Goal: Find specific page/section: Find specific page/section

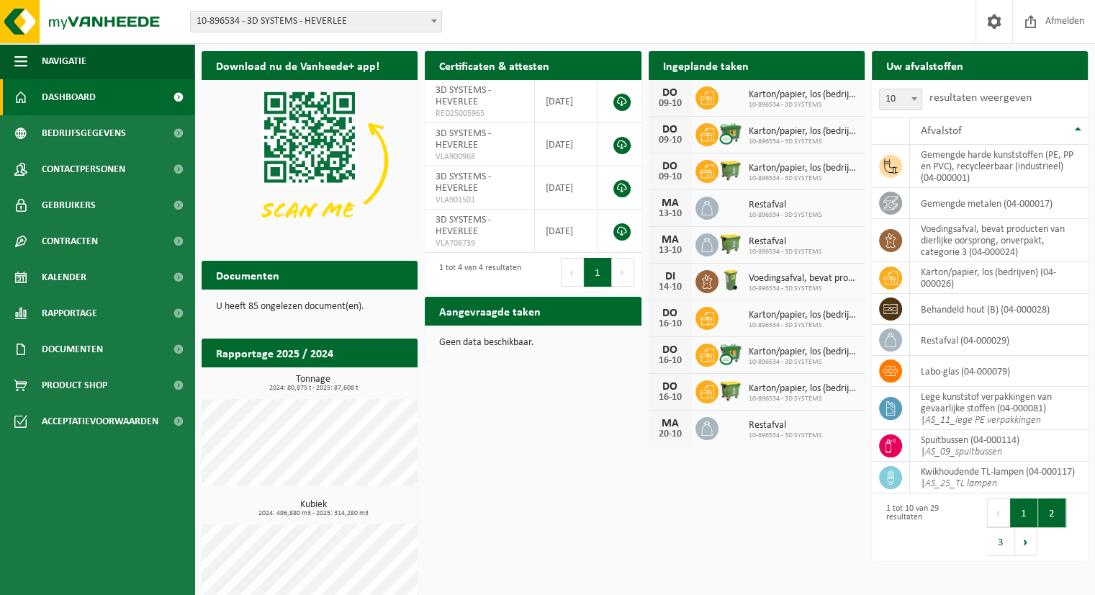
click at [1057, 523] on button "2" at bounding box center [1052, 512] width 28 height 29
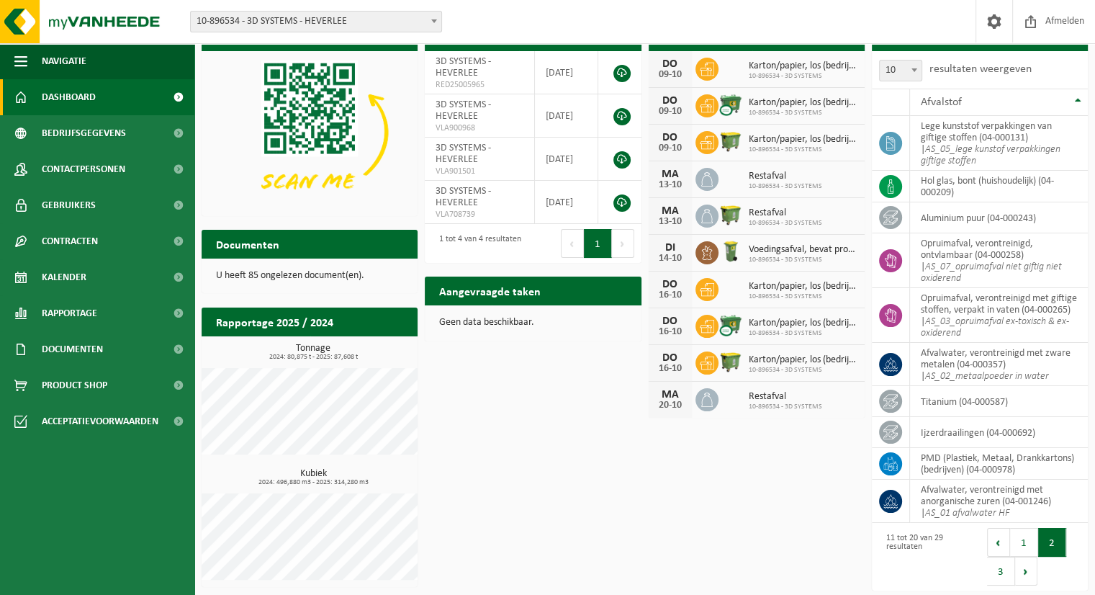
scroll to position [30, 0]
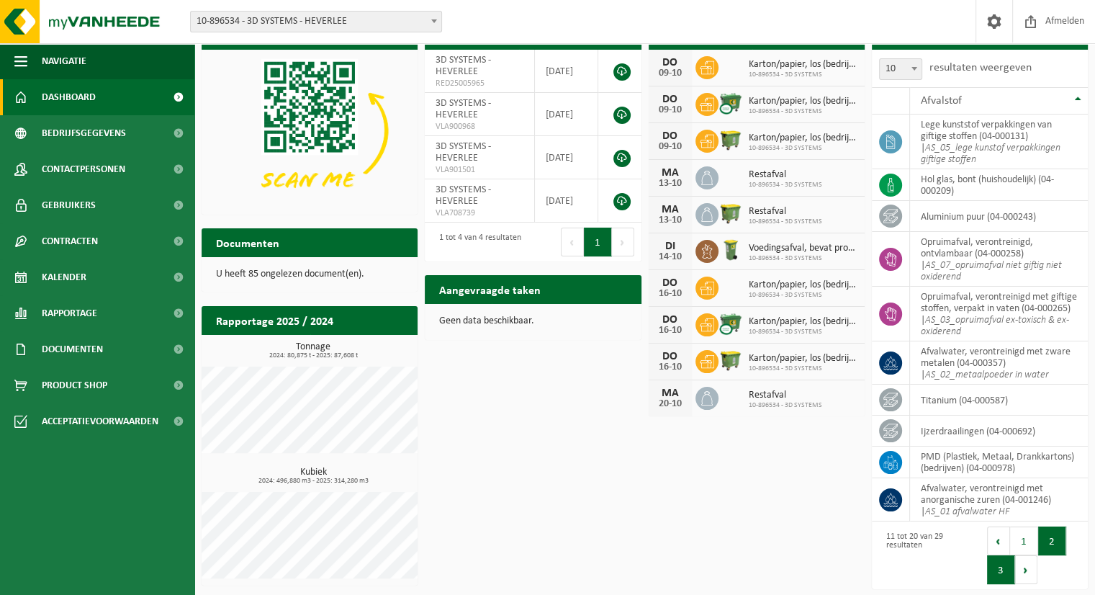
click at [1008, 576] on button "3" at bounding box center [1001, 569] width 28 height 29
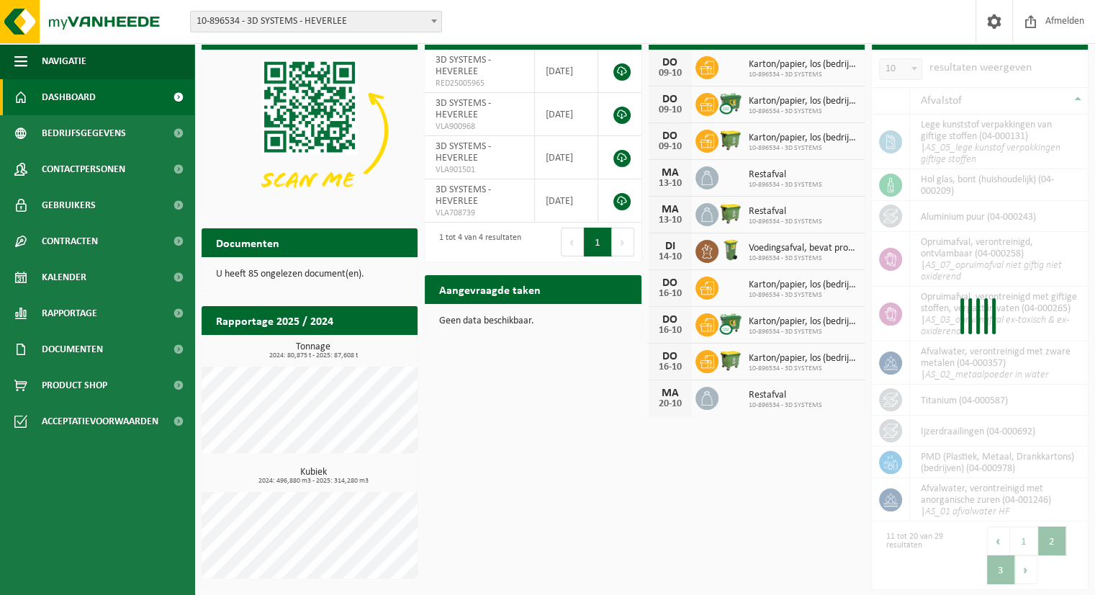
scroll to position [28, 0]
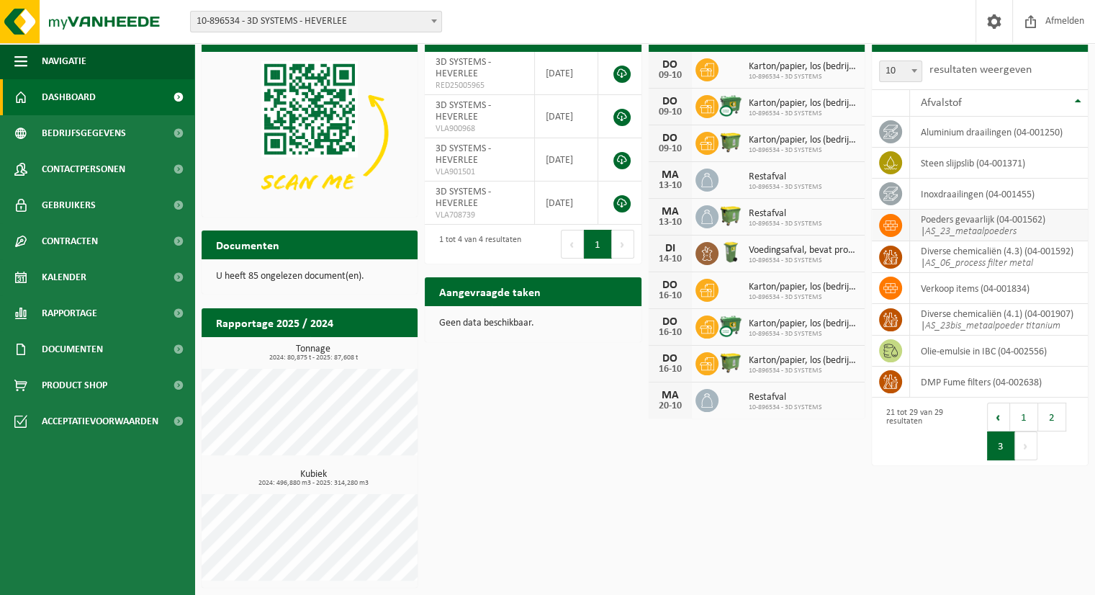
click at [1029, 227] on td "Poeders gevaarlijk (04-001562) | AS_23_metaalpoeders" at bounding box center [999, 225] width 178 height 32
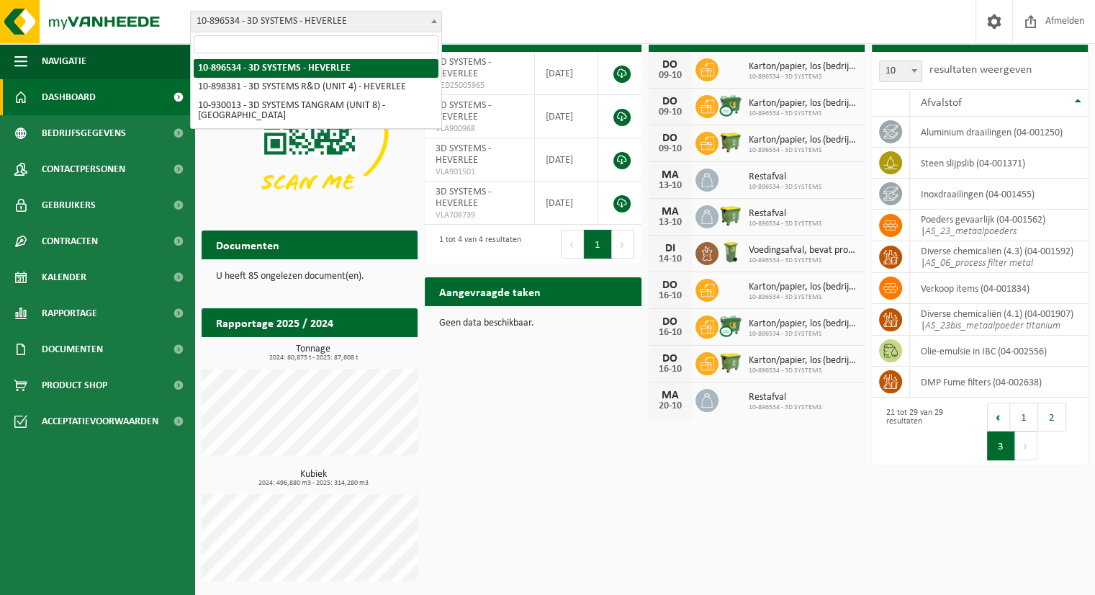
click at [435, 24] on span at bounding box center [434, 21] width 14 height 19
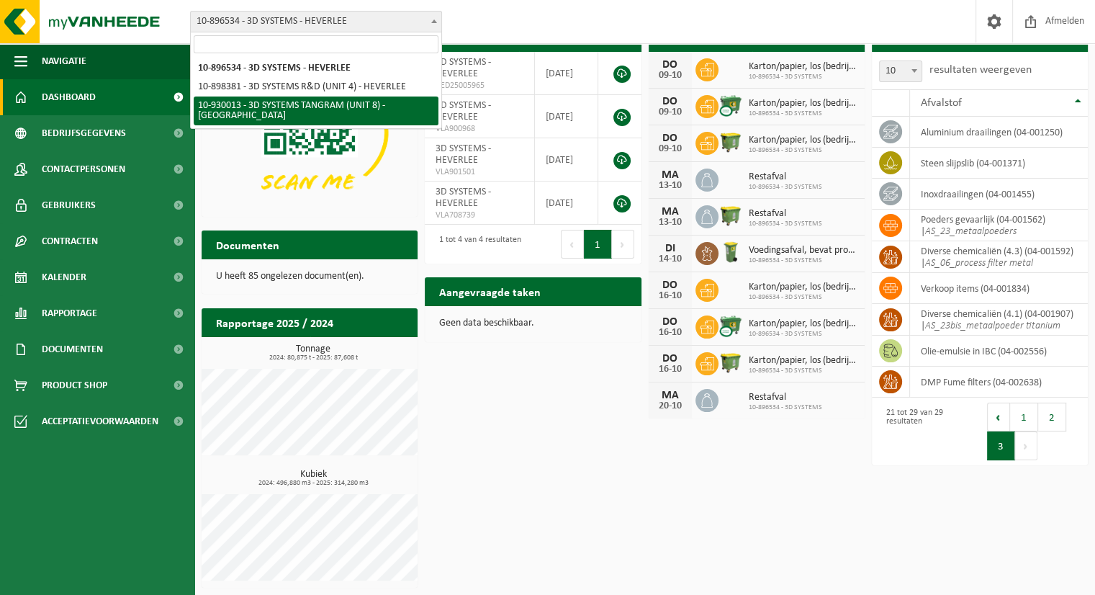
select select "134198"
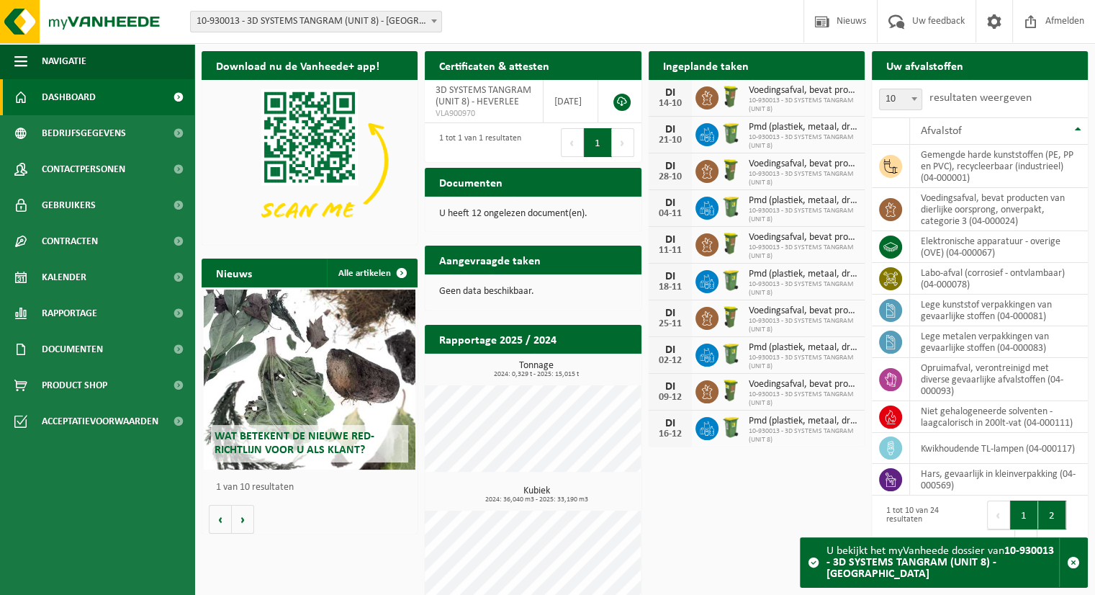
click at [1049, 515] on button "2" at bounding box center [1052, 514] width 28 height 29
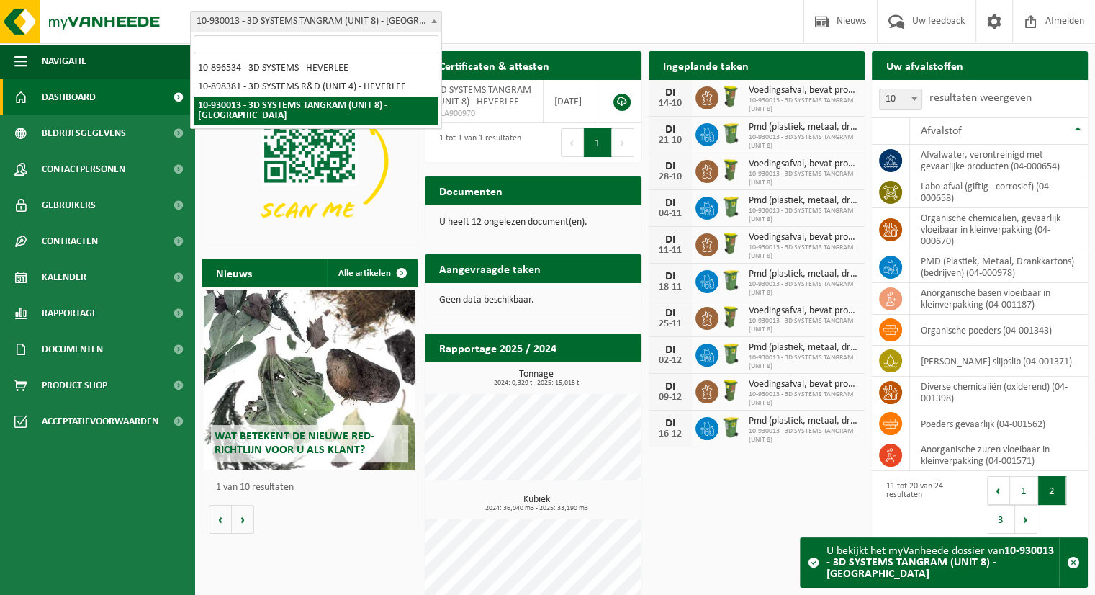
click at [435, 23] on span at bounding box center [434, 21] width 14 height 19
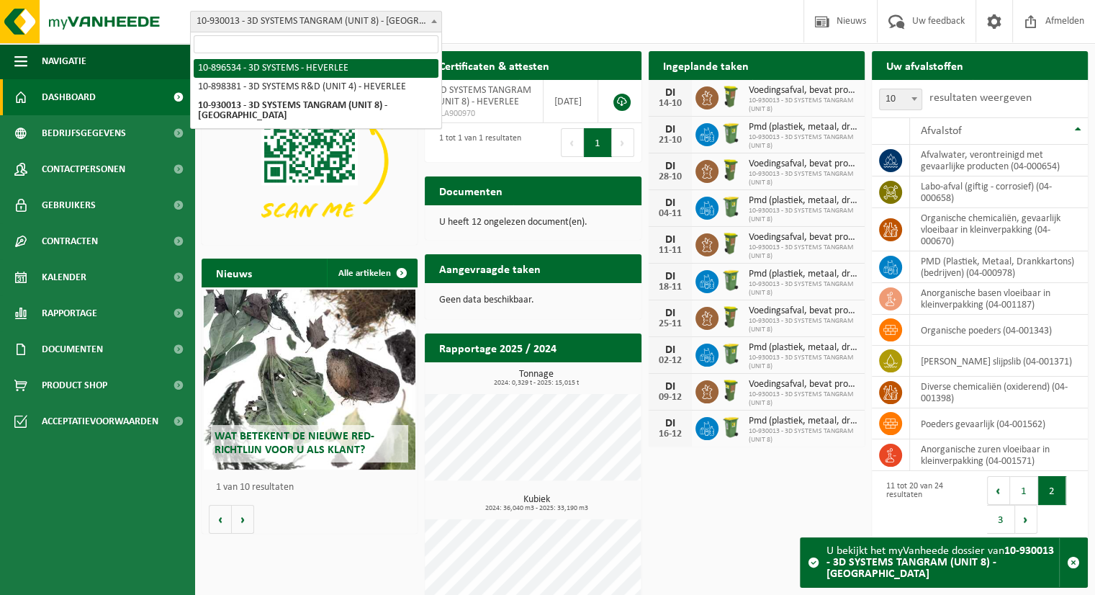
select select "133215"
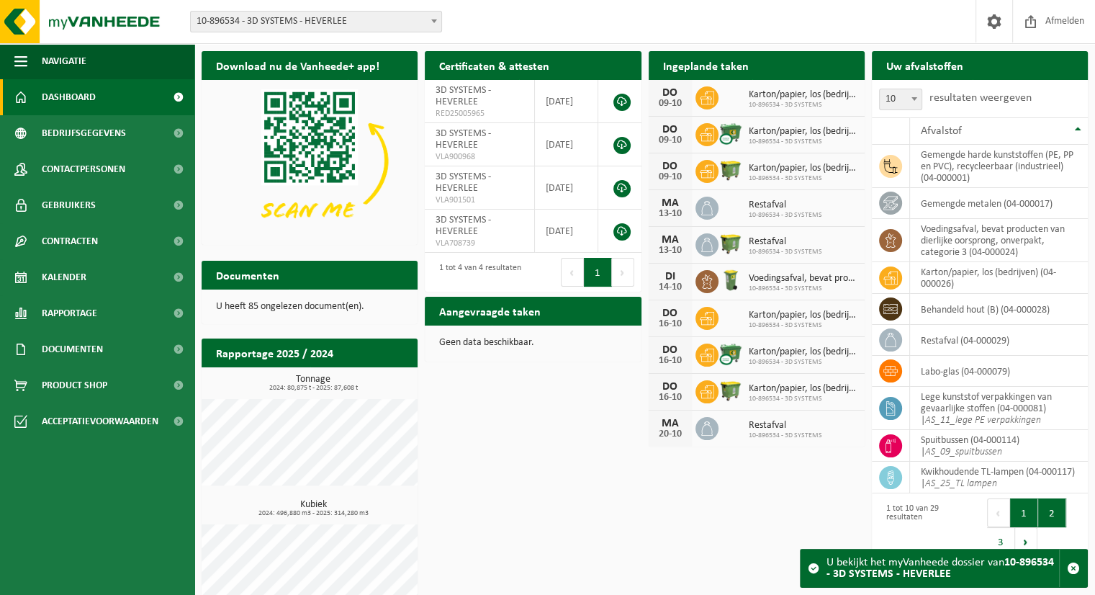
click at [1053, 509] on button "2" at bounding box center [1052, 512] width 28 height 29
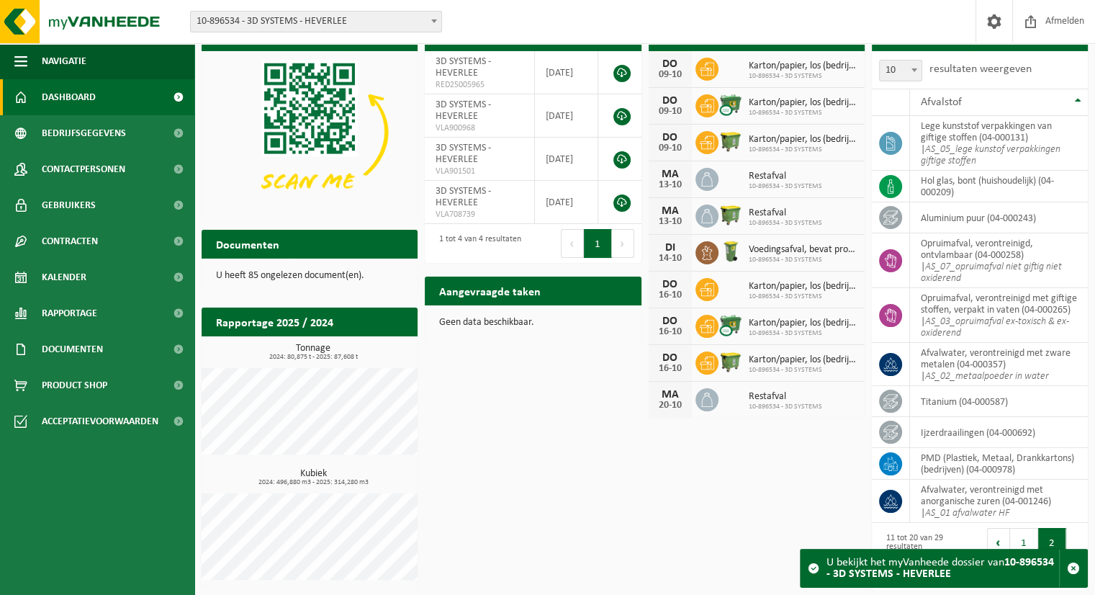
scroll to position [30, 0]
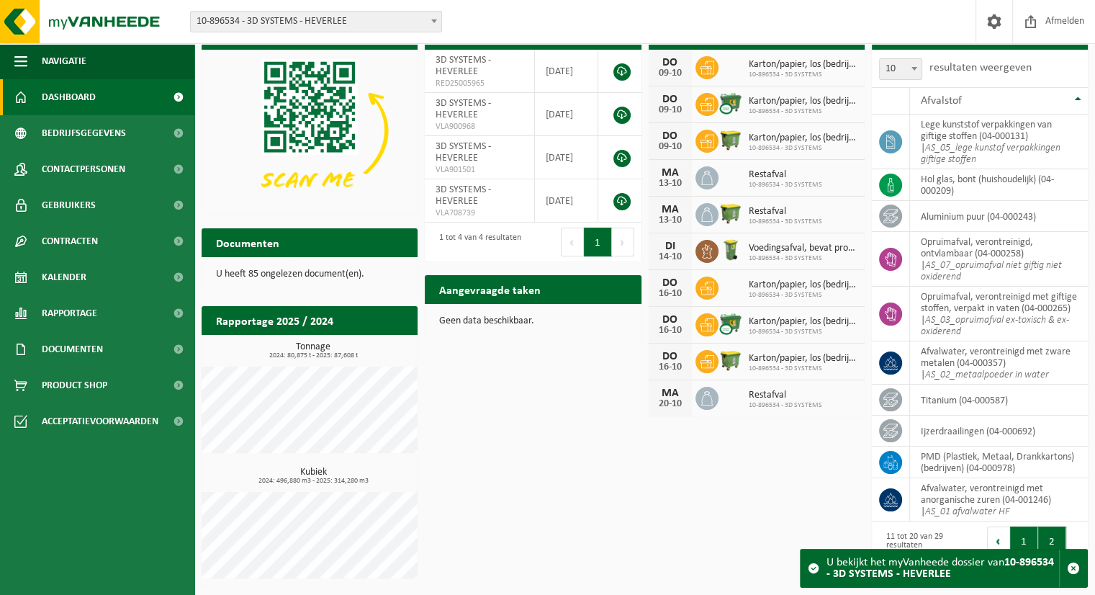
click at [1025, 541] on button "1" at bounding box center [1024, 540] width 28 height 29
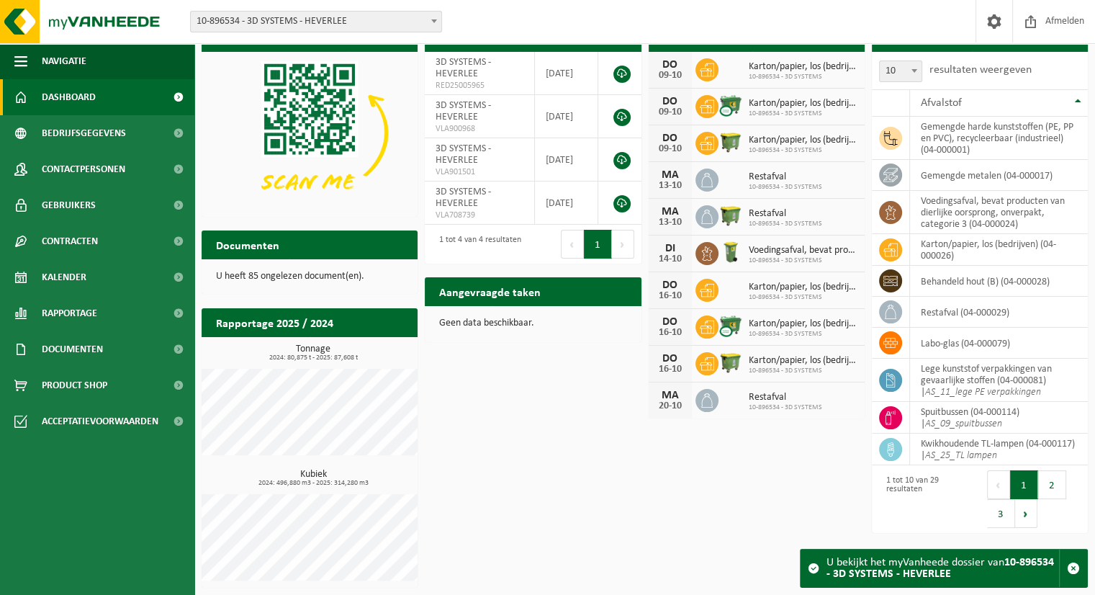
scroll to position [28, 0]
click at [1050, 481] on button "2" at bounding box center [1052, 484] width 28 height 29
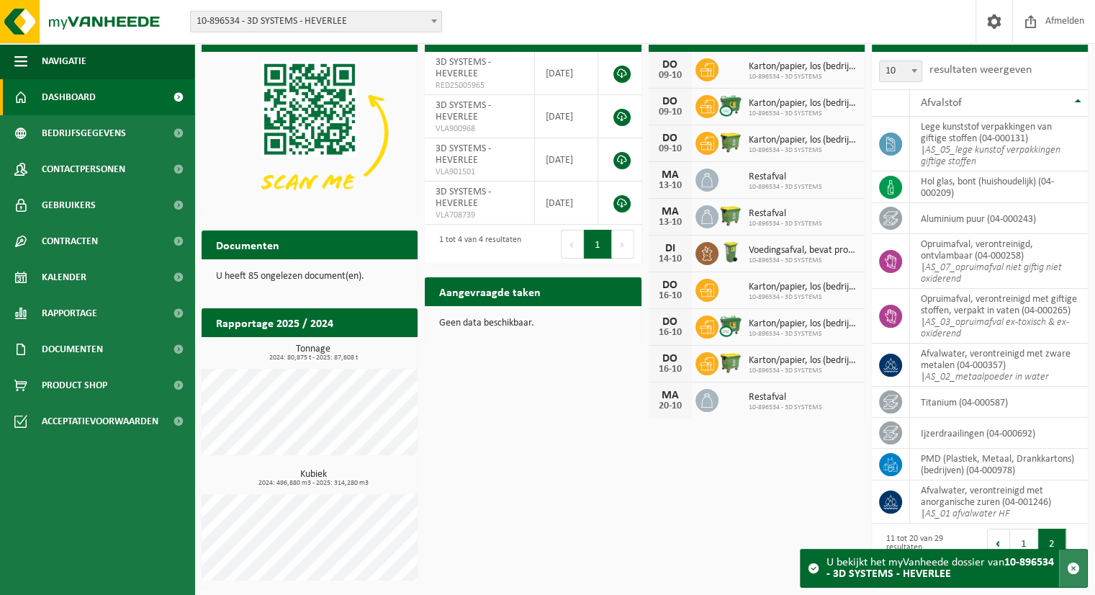
click at [1071, 570] on span "button" at bounding box center [1073, 567] width 13 height 13
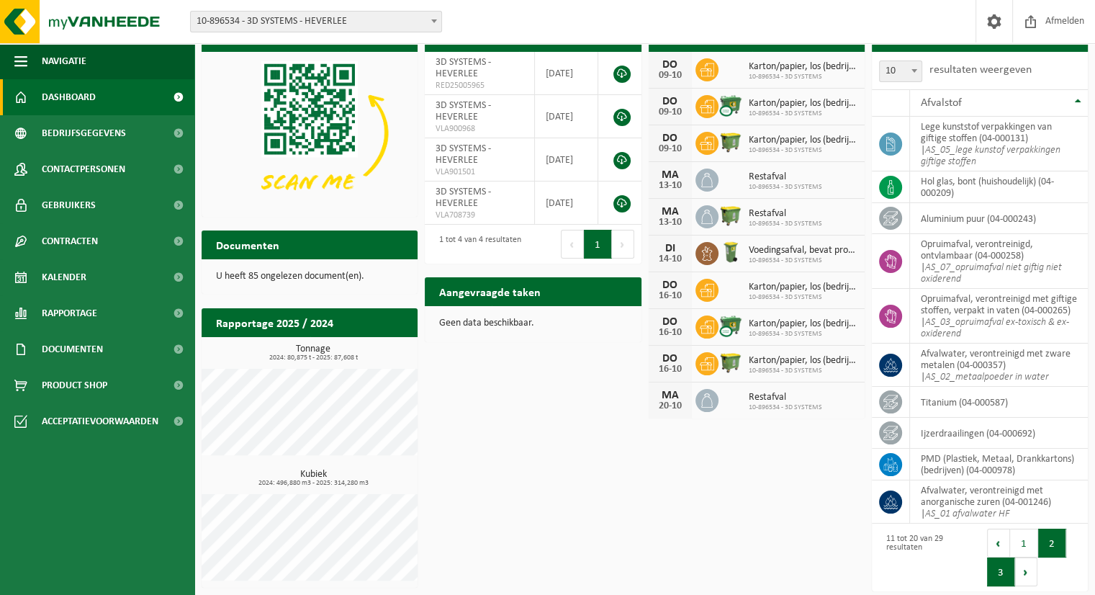
click at [1003, 572] on button "3" at bounding box center [1001, 571] width 28 height 29
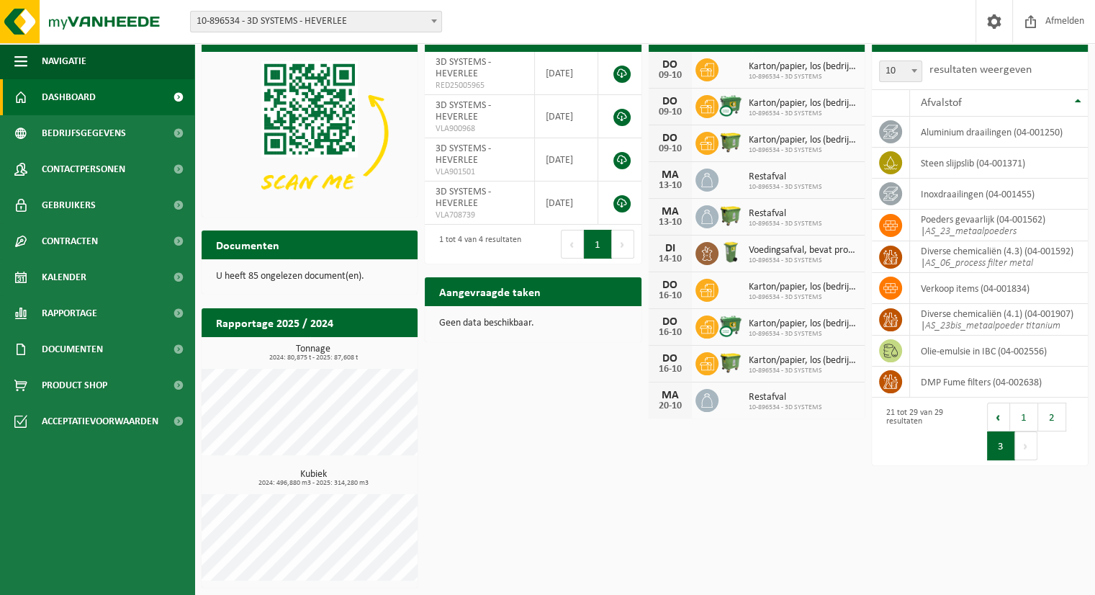
click at [1024, 448] on button "Volgende" at bounding box center [1026, 445] width 22 height 29
click at [1048, 416] on button "2" at bounding box center [1052, 416] width 28 height 29
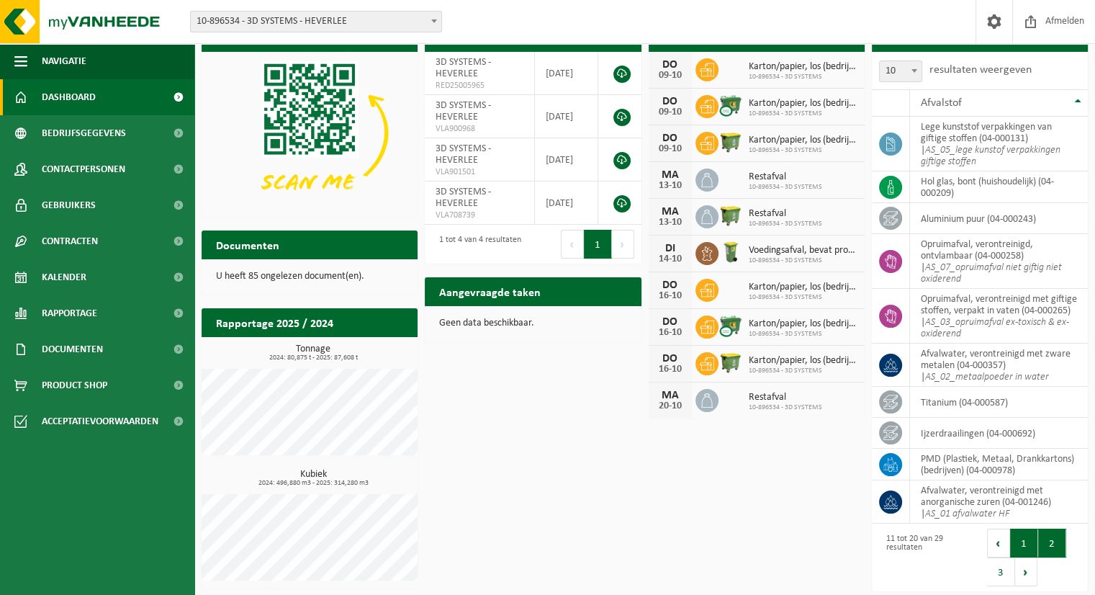
click at [1019, 543] on button "1" at bounding box center [1024, 542] width 28 height 29
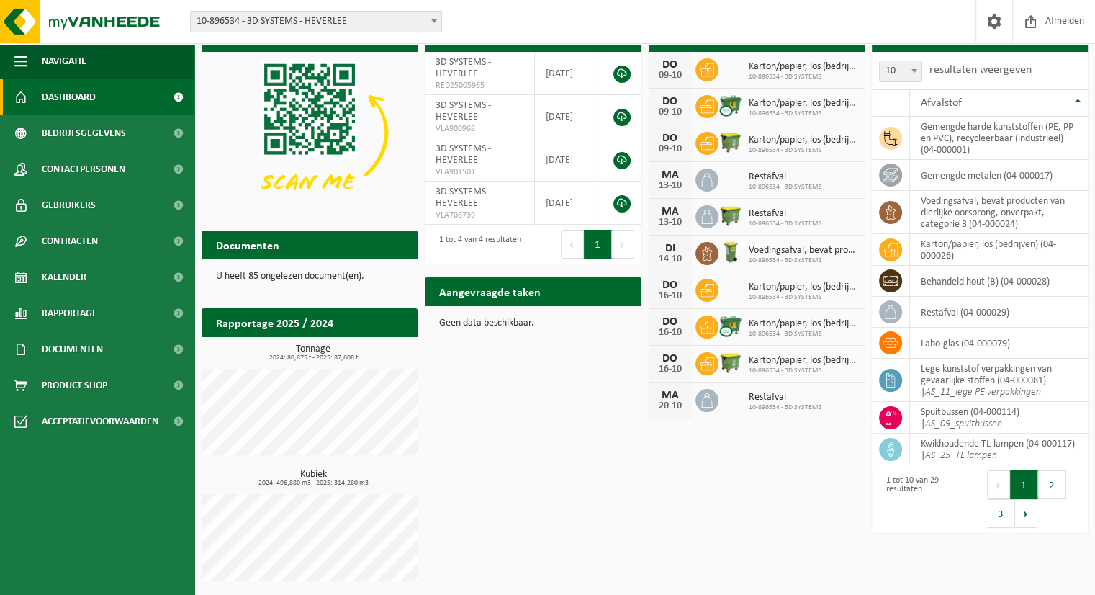
click at [659, 574] on div "Download nu de Vanheede+ app! Verberg Certificaten & attesten Bekijk uw certifi…" at bounding box center [644, 305] width 893 height 579
click at [1048, 486] on button "2" at bounding box center [1052, 484] width 28 height 29
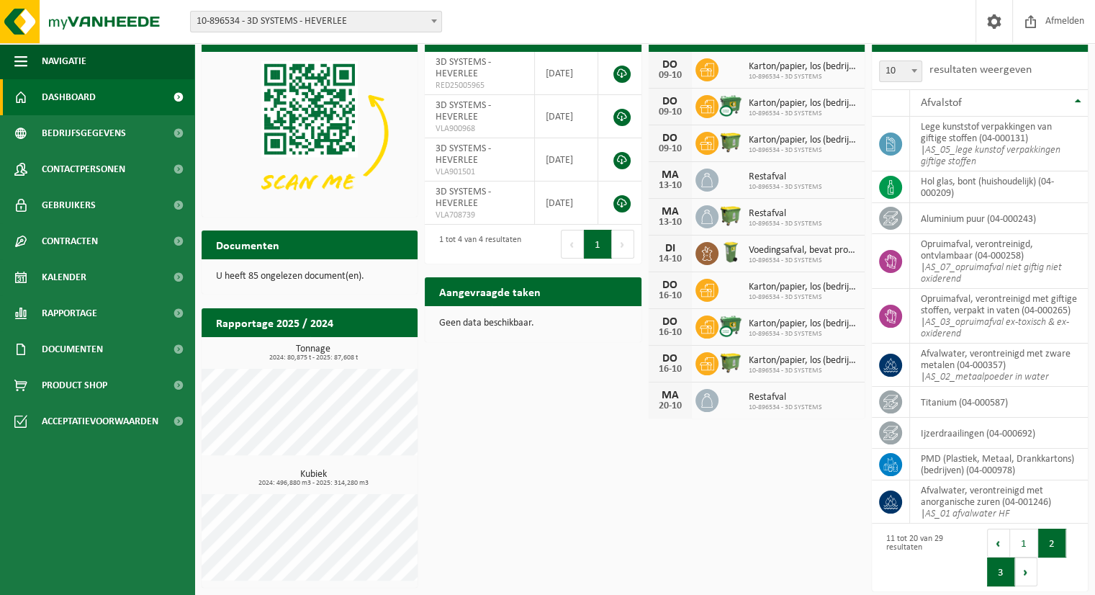
click at [1003, 565] on button "3" at bounding box center [1001, 571] width 28 height 29
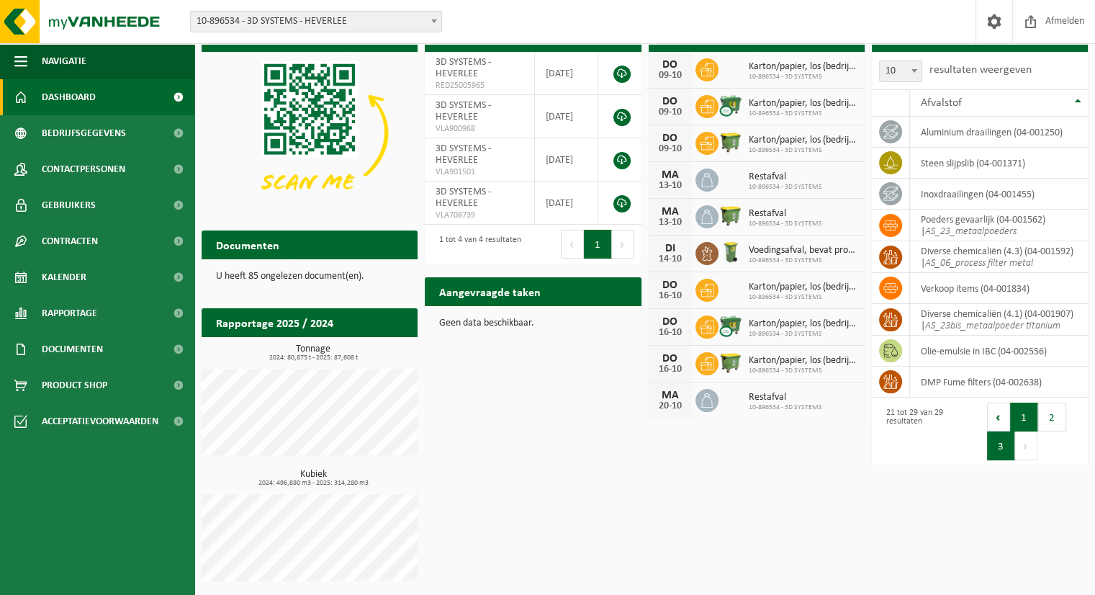
click at [1026, 420] on button "1" at bounding box center [1024, 416] width 28 height 29
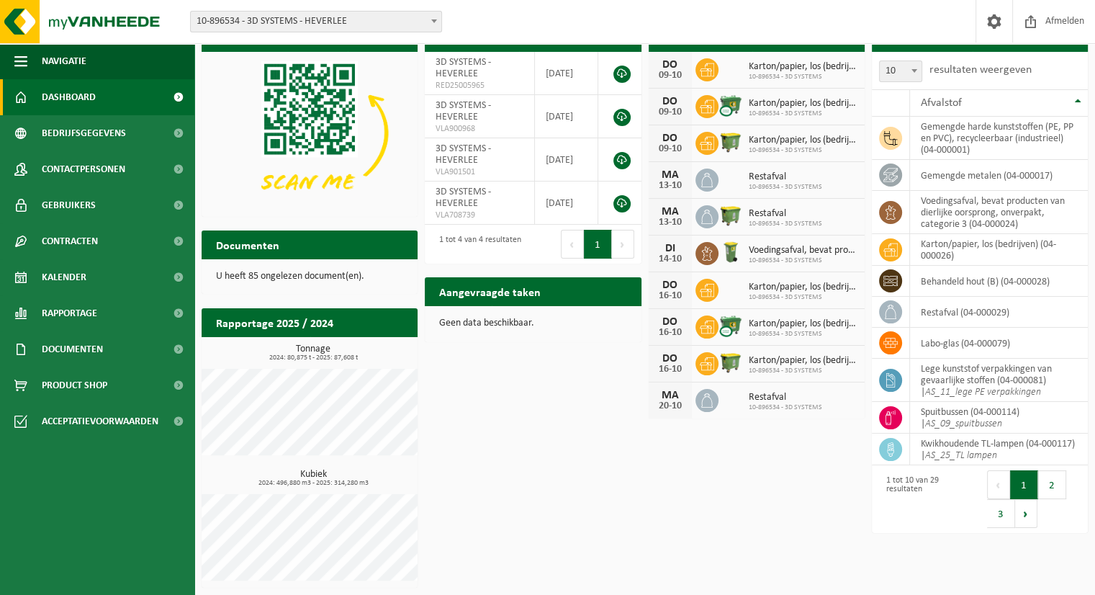
click at [1026, 420] on td "spuitbussen (04-000114) | AS_09_spuitbussen" at bounding box center [999, 418] width 178 height 32
click at [1044, 487] on button "2" at bounding box center [1052, 484] width 28 height 29
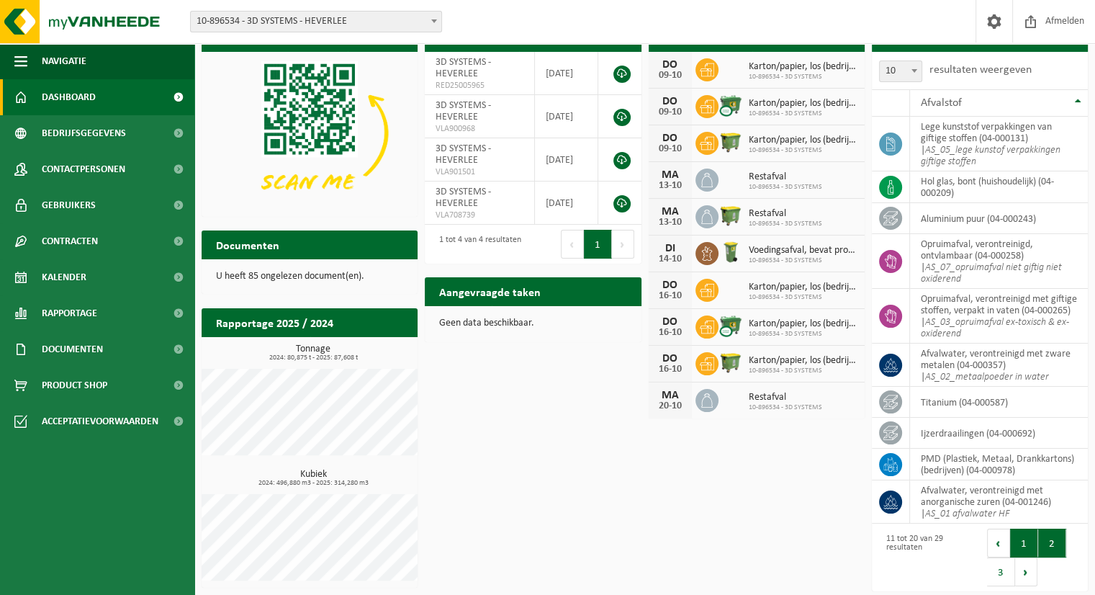
click at [1018, 542] on button "1" at bounding box center [1024, 542] width 28 height 29
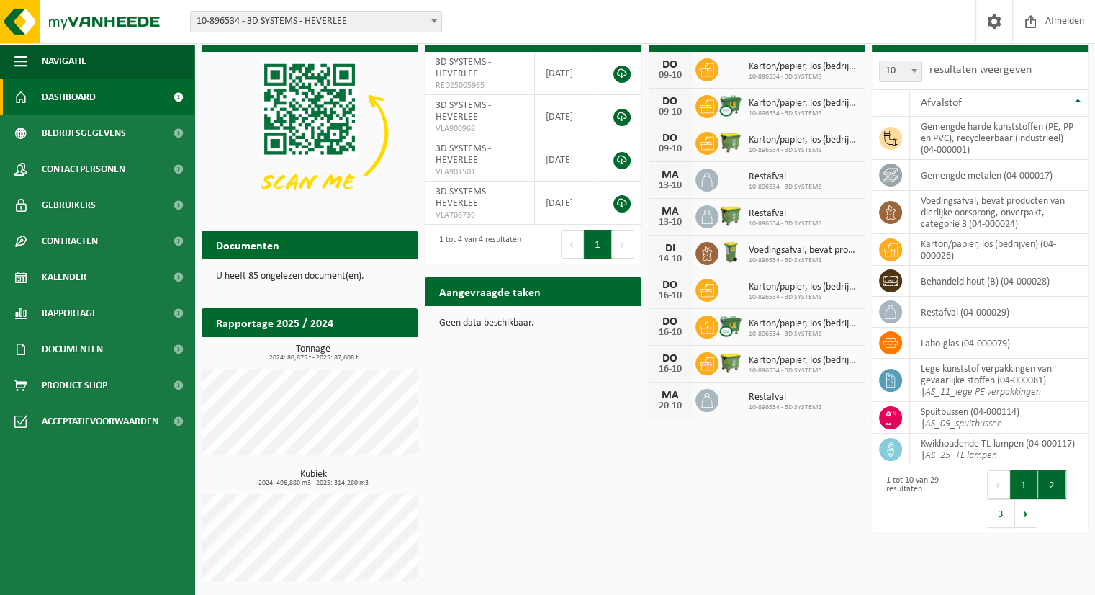
click at [1048, 486] on button "2" at bounding box center [1052, 484] width 28 height 29
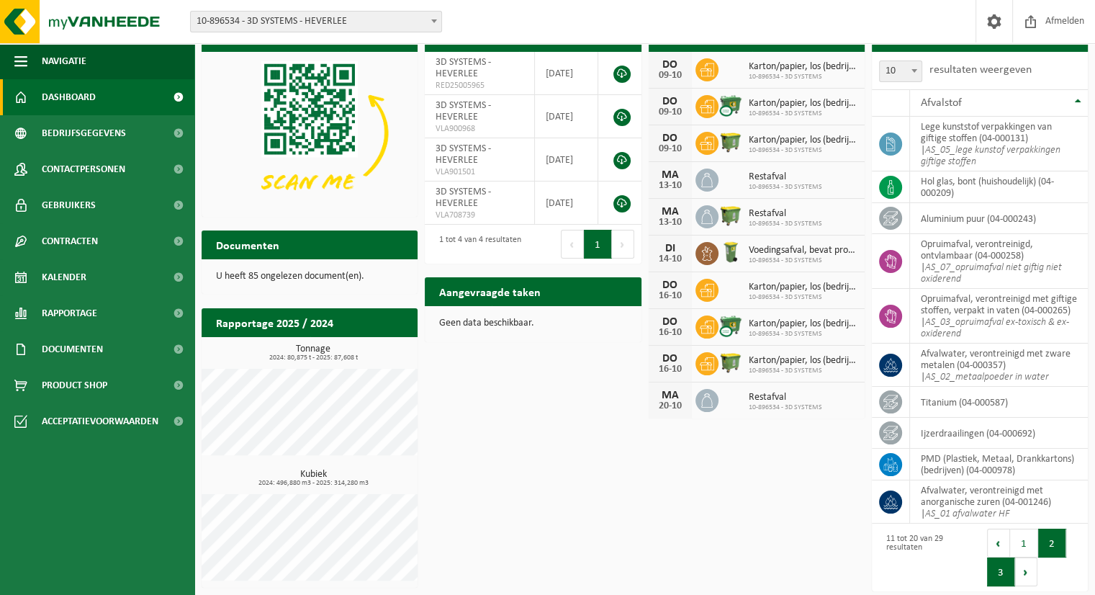
click at [1006, 565] on button "3" at bounding box center [1001, 571] width 28 height 29
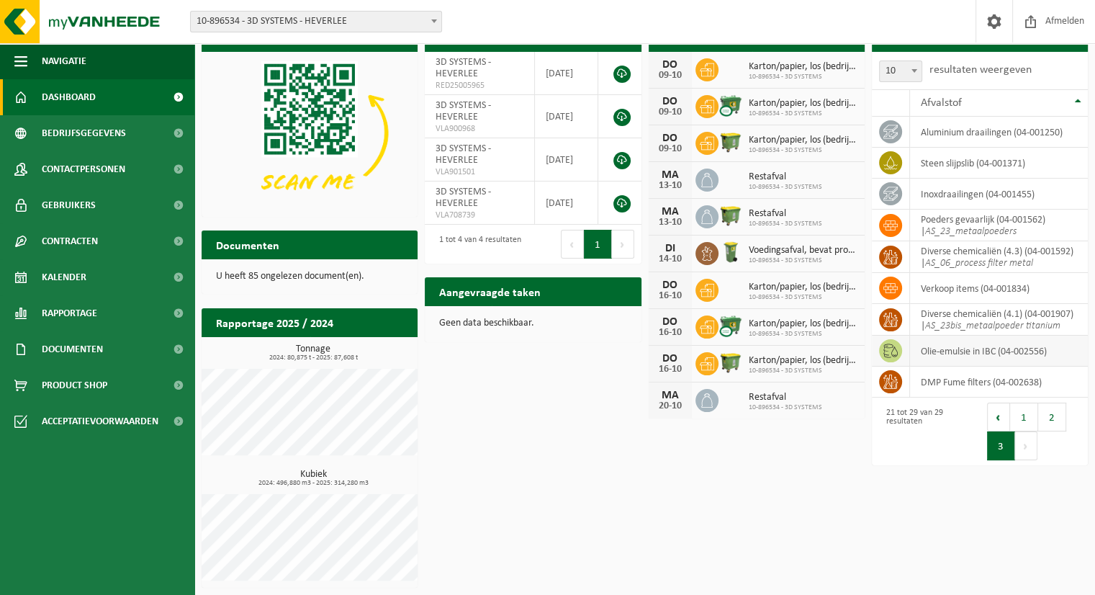
click at [939, 343] on td "olie-emulsie in IBC (04-002556)" at bounding box center [999, 350] width 178 height 31
click at [1047, 415] on button "2" at bounding box center [1052, 416] width 28 height 29
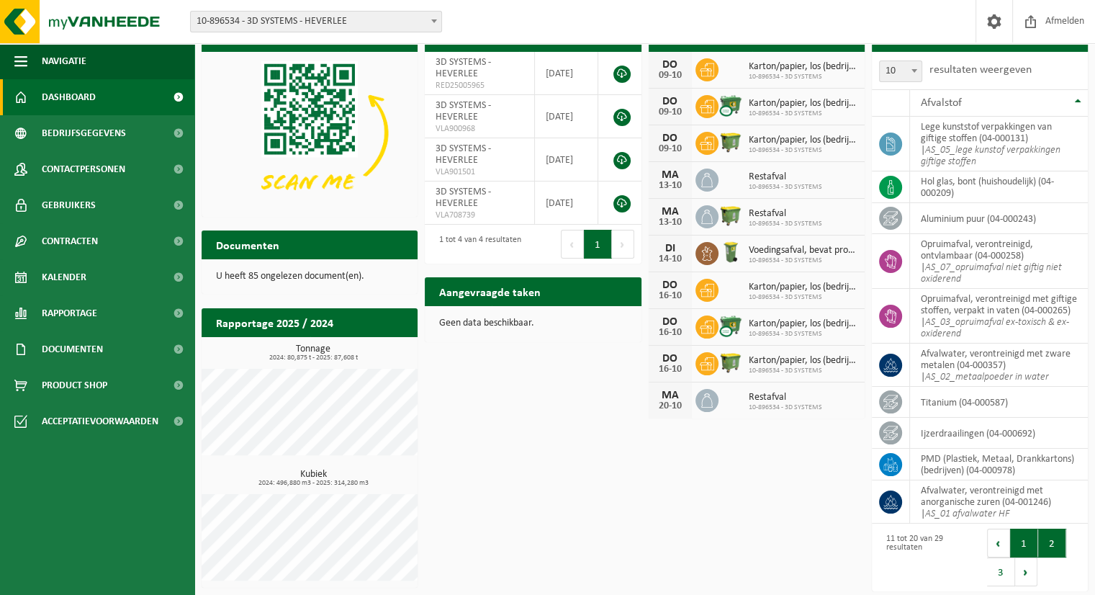
click at [1031, 542] on button "1" at bounding box center [1024, 542] width 28 height 29
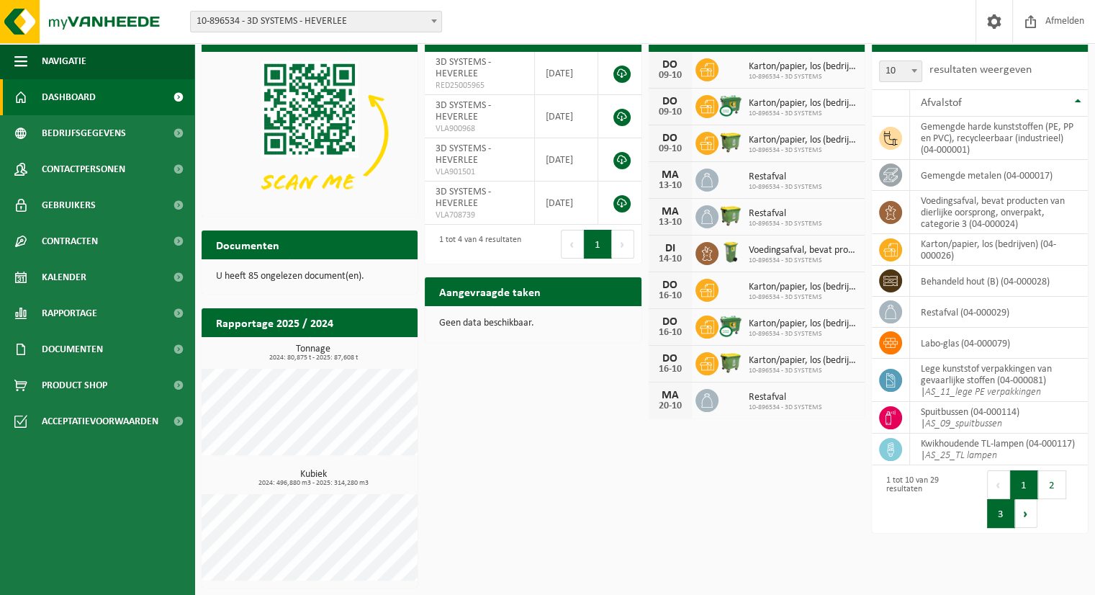
click at [1001, 520] on button "3" at bounding box center [1001, 513] width 28 height 29
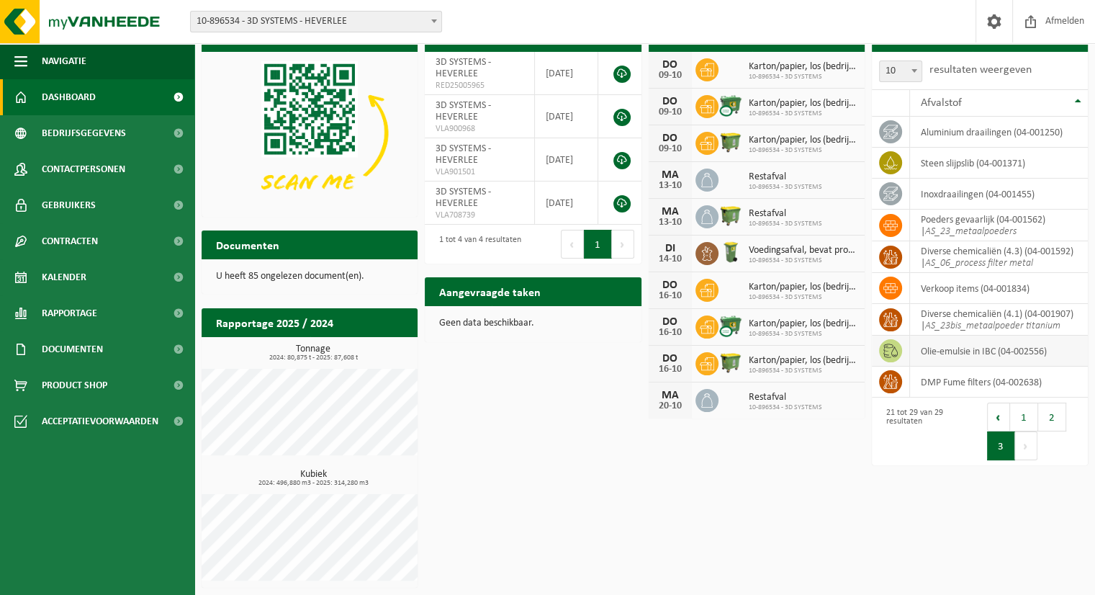
click at [1039, 361] on td "olie-emulsie in IBC (04-002556)" at bounding box center [999, 350] width 178 height 31
click at [1026, 418] on button "1" at bounding box center [1024, 416] width 28 height 29
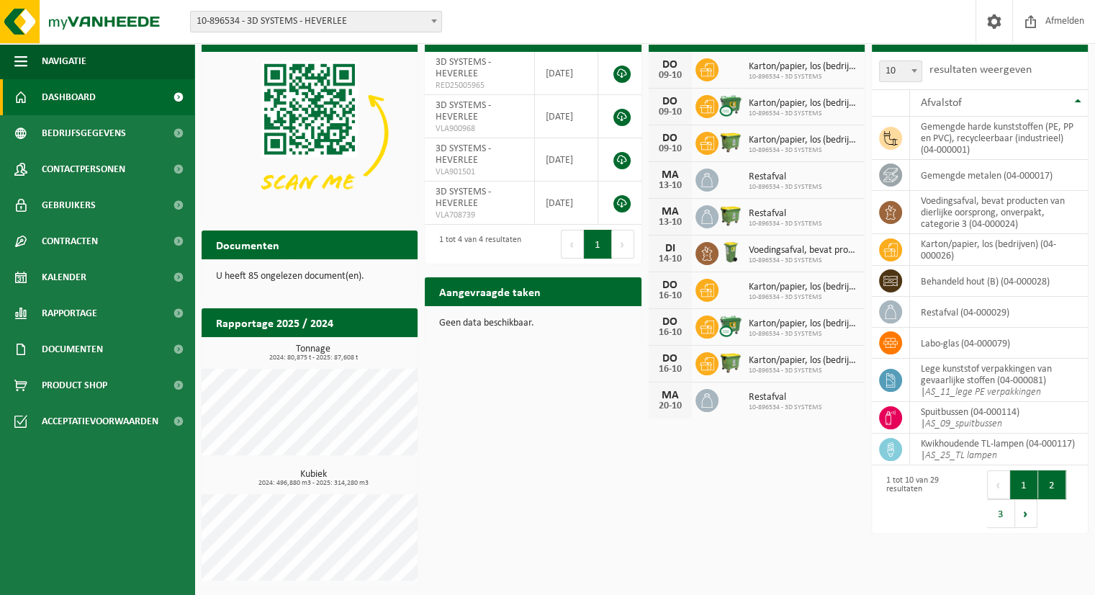
click at [1050, 484] on button "2" at bounding box center [1052, 484] width 28 height 29
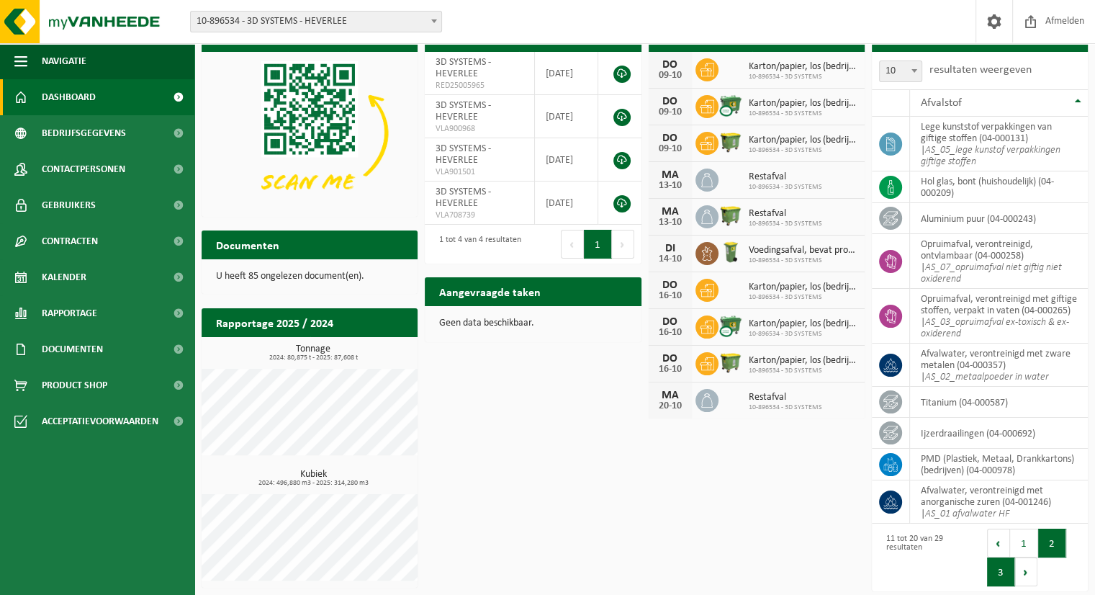
click at [1002, 571] on button "3" at bounding box center [1001, 571] width 28 height 29
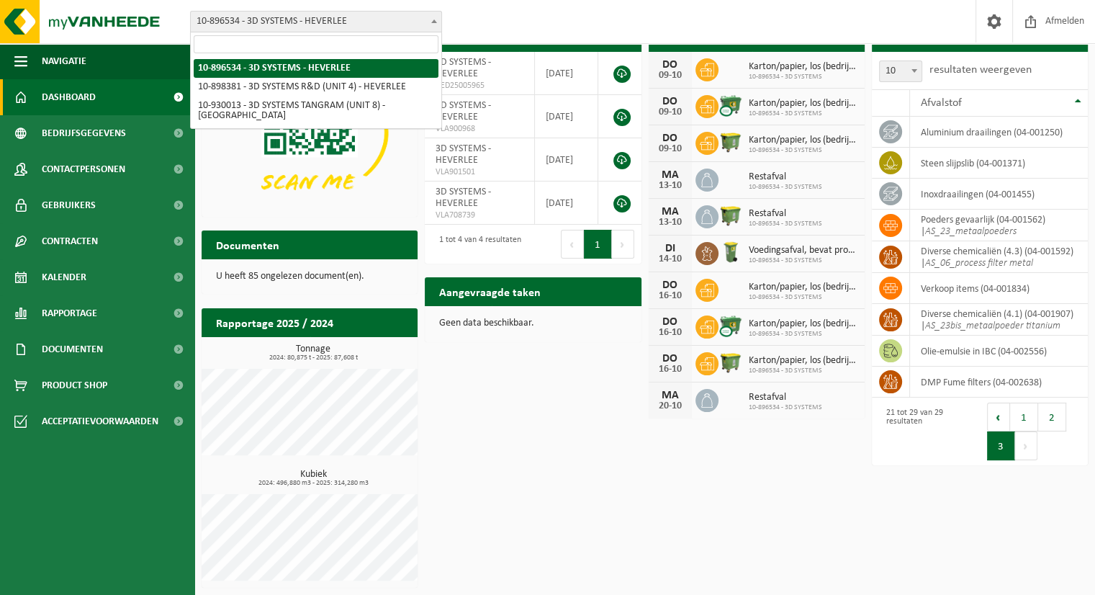
click at [433, 23] on span at bounding box center [434, 21] width 14 height 19
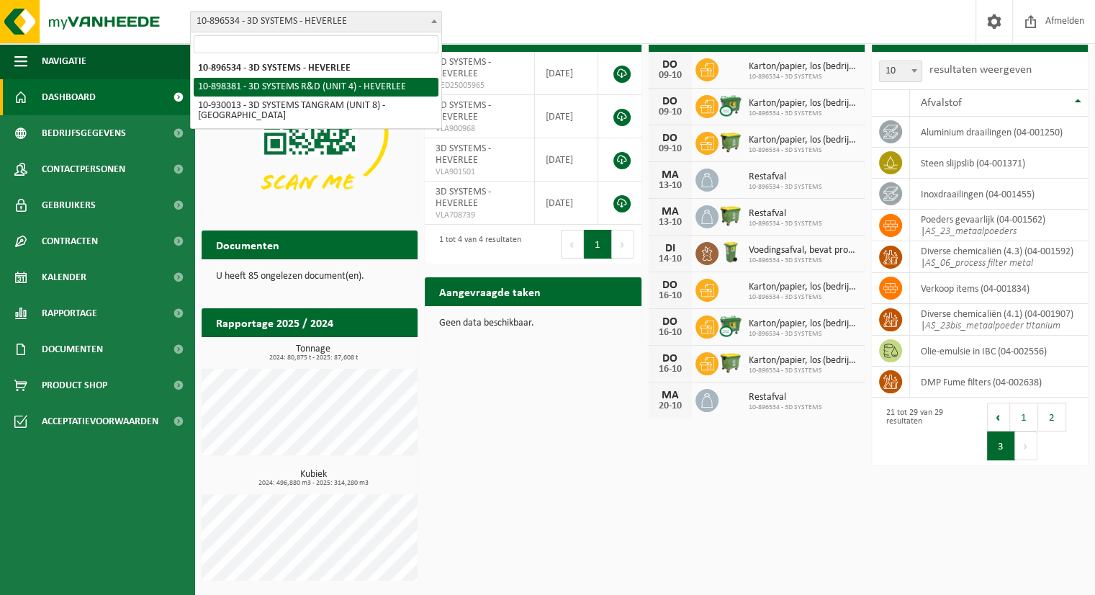
select select "133216"
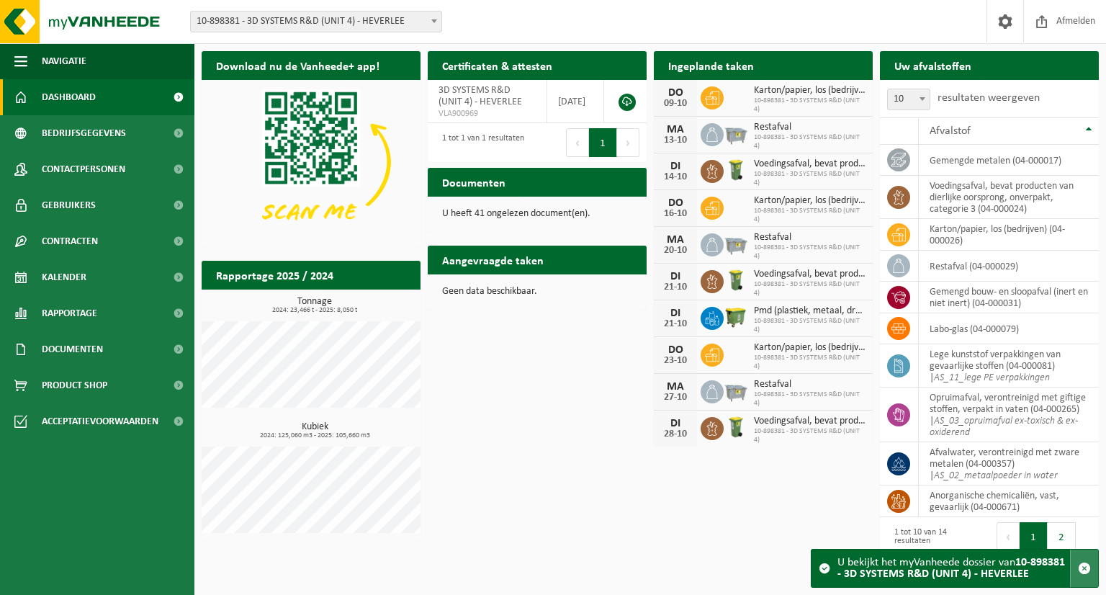
click at [1085, 566] on span "button" at bounding box center [1084, 567] width 13 height 13
